Goal: Book appointment/travel/reservation

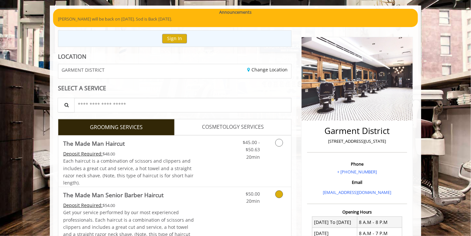
scroll to position [130, 0]
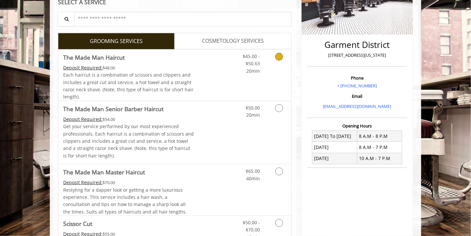
click at [275, 57] on icon "Grooming services" at bounding box center [279, 57] width 8 height 8
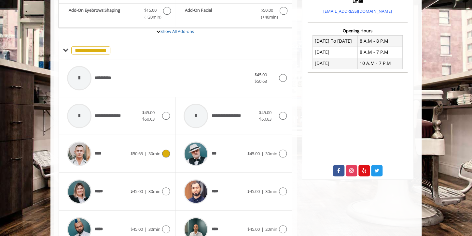
click at [138, 153] on span "$50.63" at bounding box center [137, 153] width 12 height 6
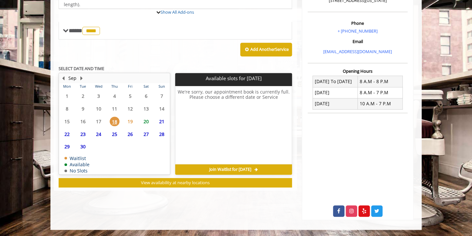
scroll to position [214, 0]
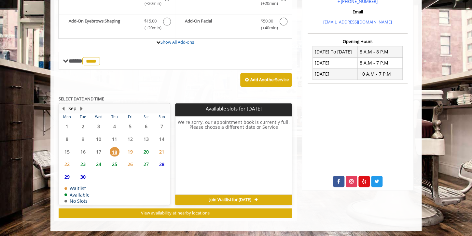
click at [144, 148] on span "20" at bounding box center [146, 151] width 10 height 9
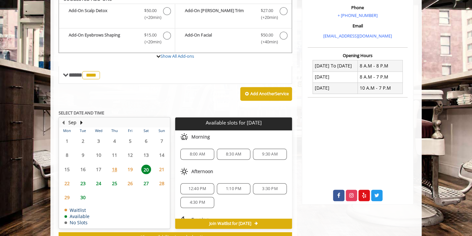
scroll to position [193, 0]
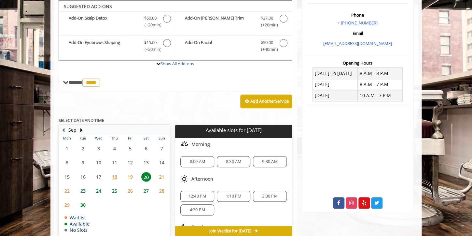
click at [206, 194] on span "12:40 PM" at bounding box center [197, 195] width 28 height 5
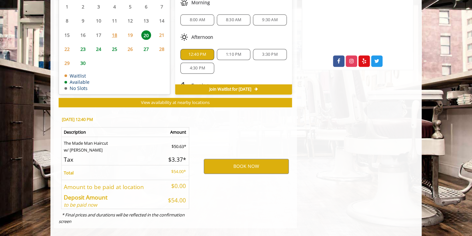
scroll to position [341, 0]
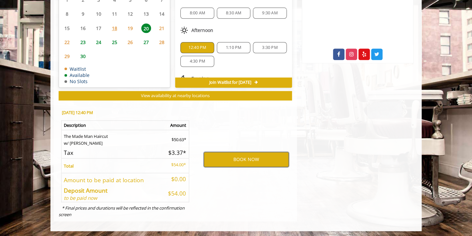
click at [228, 160] on button "BOOK NOW" at bounding box center [246, 159] width 85 height 15
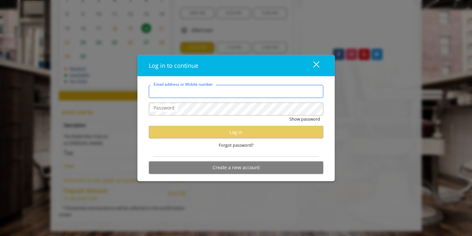
click at [193, 92] on input "Email address or Mobile number" at bounding box center [236, 91] width 174 height 13
type input "**********"
drag, startPoint x: 252, startPoint y: 90, endPoint x: 222, endPoint y: 95, distance: 29.7
click at [224, 90] on input "**********" at bounding box center [236, 91] width 174 height 13
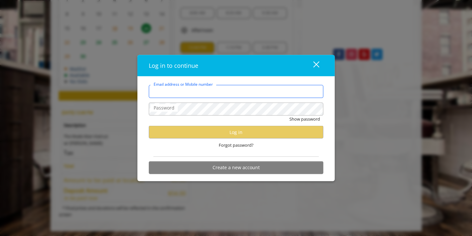
drag, startPoint x: 210, startPoint y: 88, endPoint x: 224, endPoint y: 88, distance: 14.6
click at [210, 88] on input "Email address or Mobile number" at bounding box center [236, 91] width 174 height 13
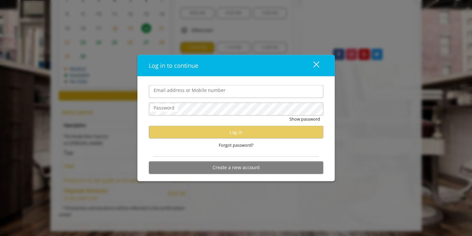
click at [314, 62] on div "close dialog" at bounding box center [316, 64] width 6 height 6
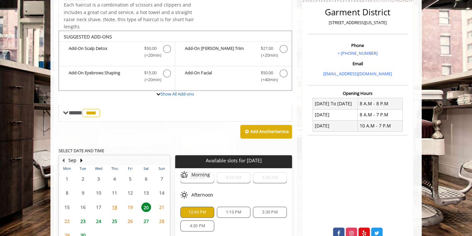
scroll to position [29, 0]
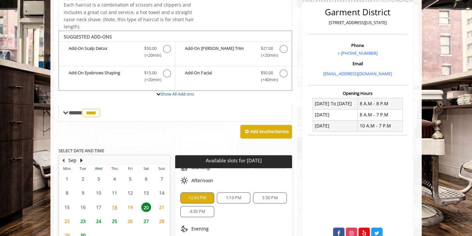
click at [197, 198] on span "12:40 PM" at bounding box center [197, 197] width 18 height 5
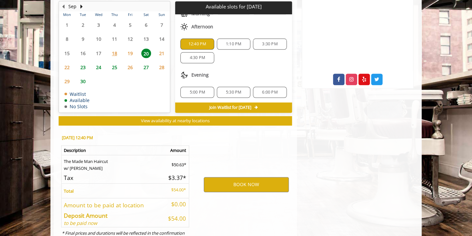
scroll to position [325, 0]
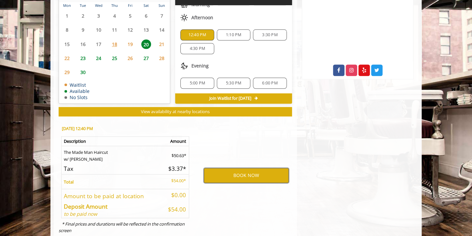
click at [230, 175] on button "BOOK NOW" at bounding box center [246, 175] width 85 height 15
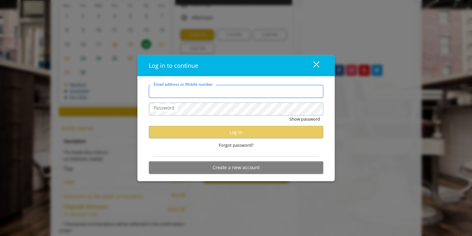
click at [228, 92] on input "Email address or Mobile number" at bounding box center [236, 91] width 174 height 13
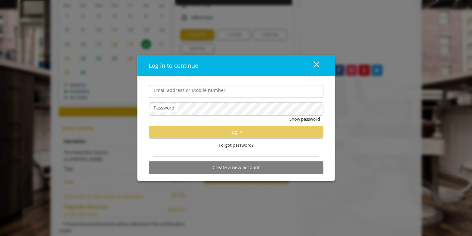
click at [404, 88] on div "Log in to continue close Email address or Mobile number Password Show password …" at bounding box center [236, 118] width 472 height 236
click at [278, 169] on button "Create a new account" at bounding box center [236, 167] width 174 height 13
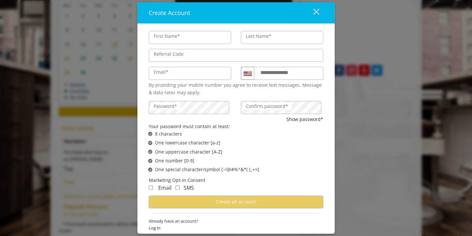
type input "******"
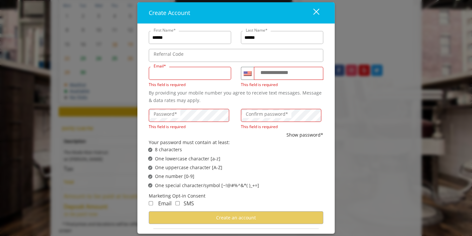
click at [204, 74] on input "Email*" at bounding box center [190, 73] width 82 height 13
type input "**********"
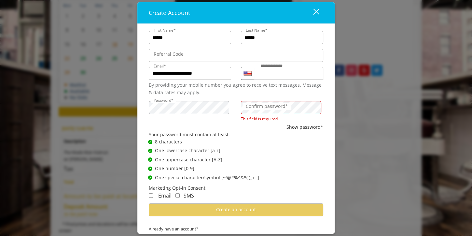
click at [272, 104] on label "Confirm password*" at bounding box center [266, 106] width 49 height 7
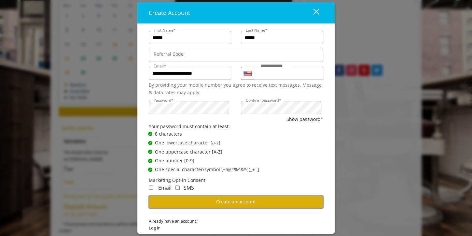
click at [176, 199] on button "Create an account" at bounding box center [236, 201] width 174 height 13
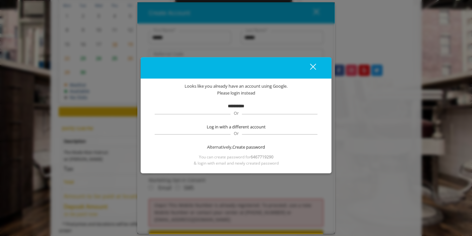
click at [234, 101] on div "**********" at bounding box center [235, 124] width 171 height 83
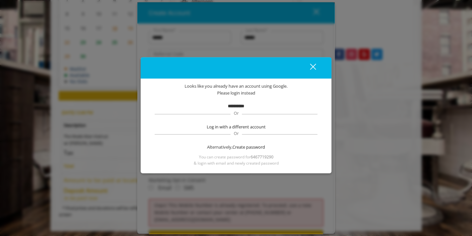
scroll to position [276, 0]
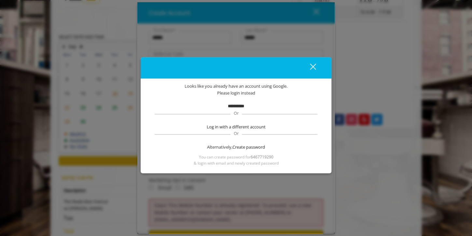
click at [317, 66] on button "close" at bounding box center [309, 67] width 22 height 13
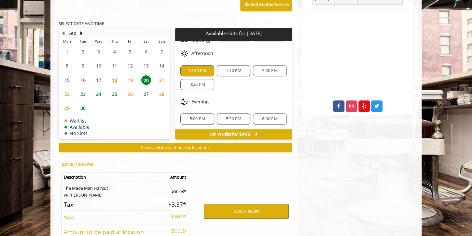
scroll to position [325, 0]
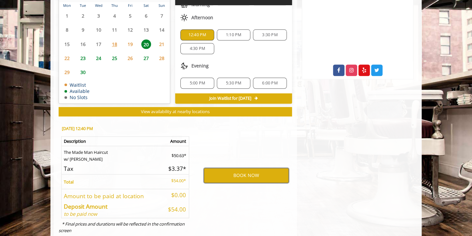
click at [218, 171] on button "BOOK NOW" at bounding box center [246, 175] width 85 height 15
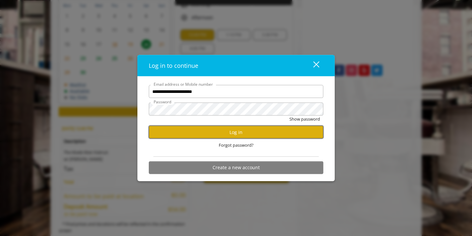
click at [235, 133] on button "Log in" at bounding box center [236, 132] width 174 height 13
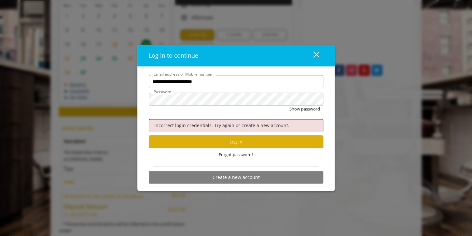
click at [411, 122] on div "**********" at bounding box center [236, 118] width 472 height 236
